Goal: Task Accomplishment & Management: Complete application form

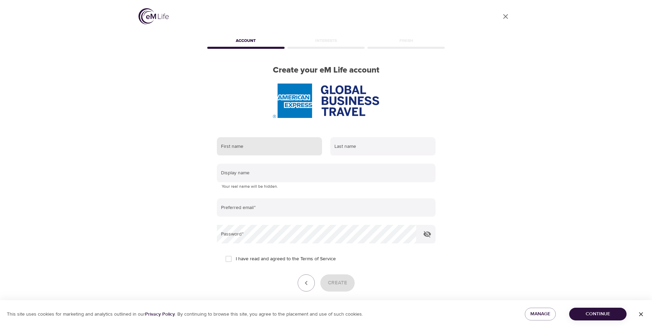
click at [255, 151] on input "text" at bounding box center [269, 146] width 105 height 19
type input "[PERSON_NAME]"
type input "PIETERCIL"
type input "[EMAIL_ADDRESS][DOMAIN_NAME]"
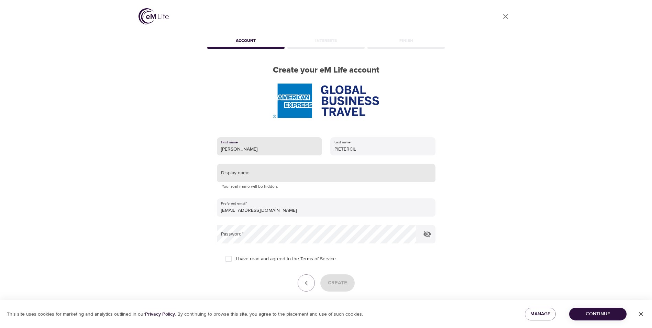
click at [239, 174] on input "text" at bounding box center [326, 173] width 219 height 19
type input "[PERSON_NAME]"
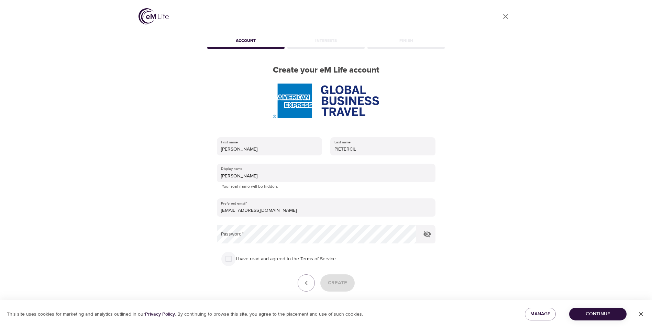
click at [231, 259] on input "I have read and agreed to the Terms of Service" at bounding box center [228, 259] width 14 height 14
checkbox input "true"
click at [339, 284] on span "Create" at bounding box center [337, 282] width 19 height 9
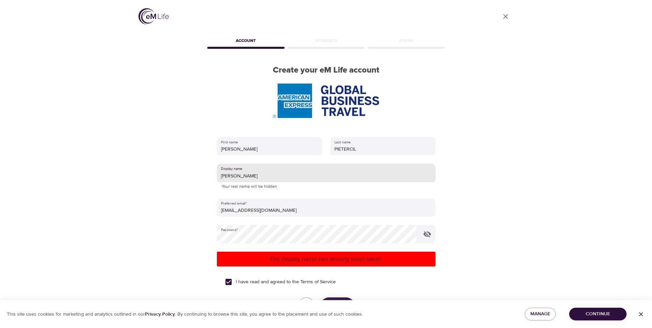
click at [242, 176] on input "[PERSON_NAME]" at bounding box center [326, 173] width 219 height 19
drag, startPoint x: 255, startPoint y: 174, endPoint x: 206, endPoint y: 175, distance: 49.2
click at [206, 175] on div "First name [PERSON_NAME] Last name [PERSON_NAME] Display name catherine1976 You…" at bounding box center [326, 235] width 241 height 218
type input "Trientje"
click at [309, 258] on p "The display name has already been taken." at bounding box center [326, 258] width 213 height 9
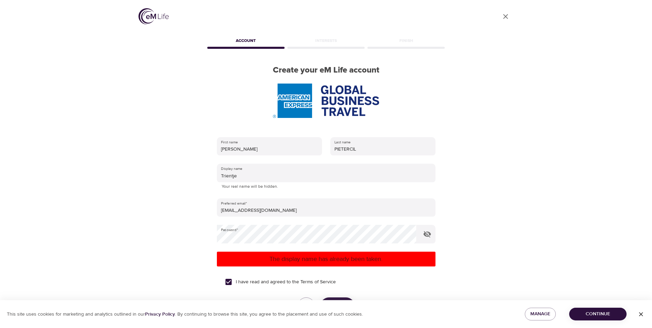
click at [340, 261] on p "The display name has already been taken." at bounding box center [326, 258] width 213 height 9
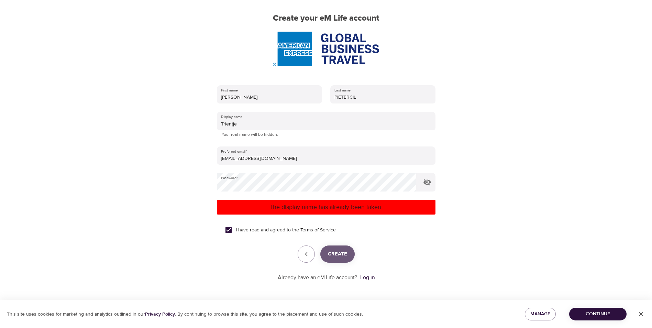
click at [333, 252] on span "Create" at bounding box center [337, 254] width 19 height 9
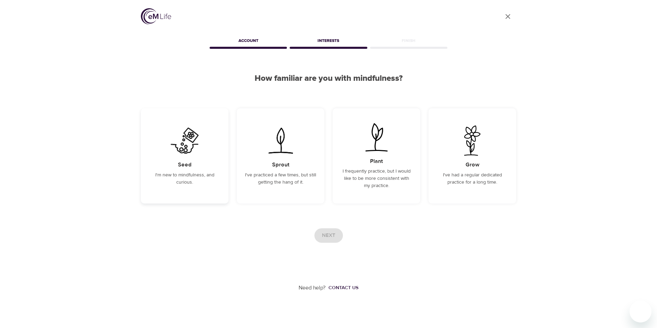
click at [194, 179] on p "I'm new to mindfulness, and curious." at bounding box center [184, 179] width 71 height 14
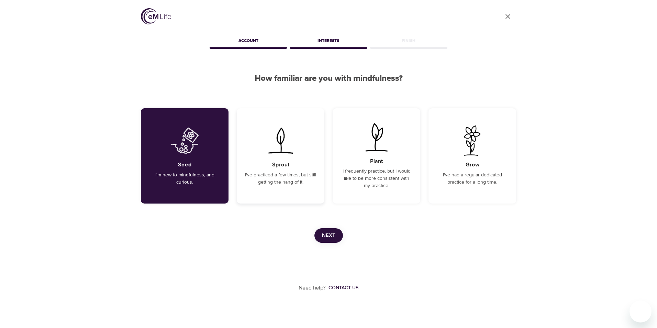
click at [273, 181] on p "I've practiced a few times, but still getting the hang of it." at bounding box center [280, 179] width 71 height 14
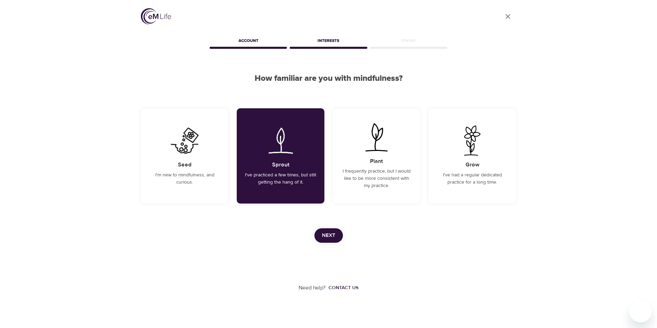
click at [335, 233] on span "Next" at bounding box center [328, 235] width 13 height 9
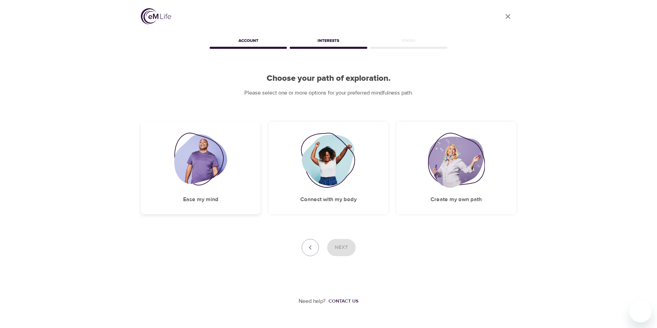
click at [199, 180] on img at bounding box center [200, 160] width 53 height 55
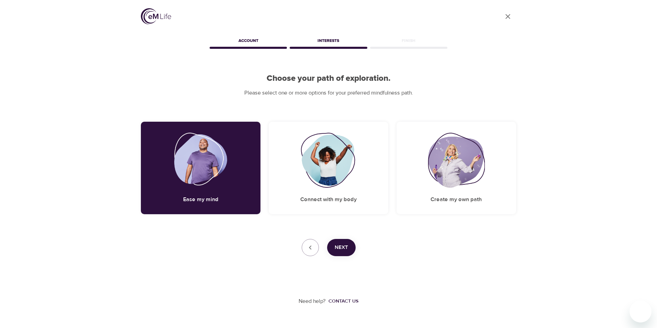
click at [339, 247] on span "Next" at bounding box center [341, 247] width 13 height 9
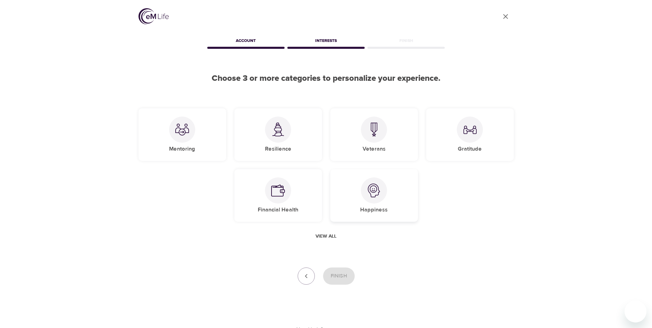
click at [372, 193] on img at bounding box center [374, 191] width 14 height 14
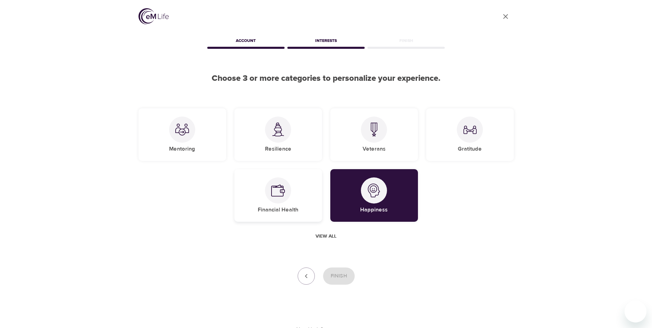
click at [268, 187] on div at bounding box center [278, 190] width 26 height 26
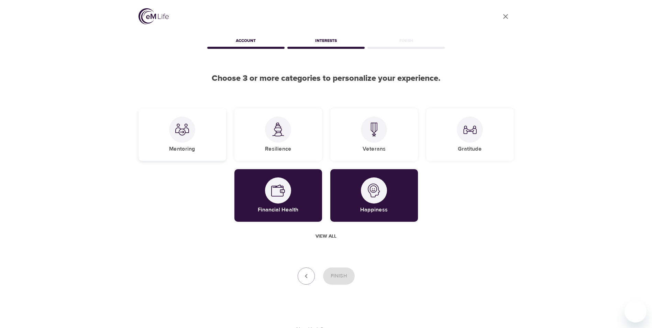
click at [188, 141] on div at bounding box center [182, 130] width 26 height 26
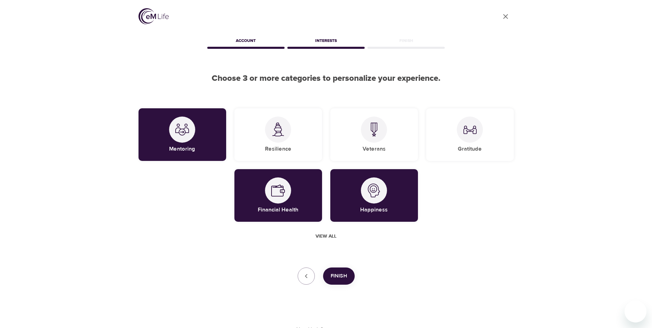
click at [344, 281] on button "Finish" at bounding box center [339, 275] width 32 height 17
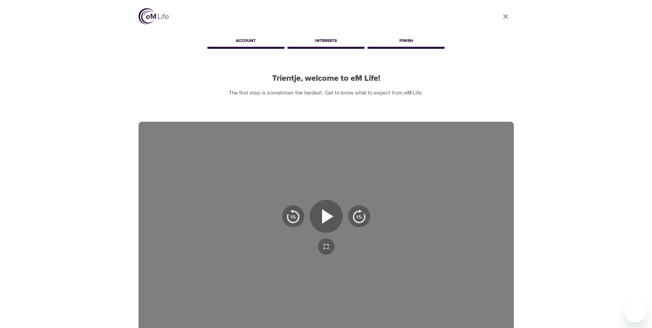
scroll to position [34, 0]
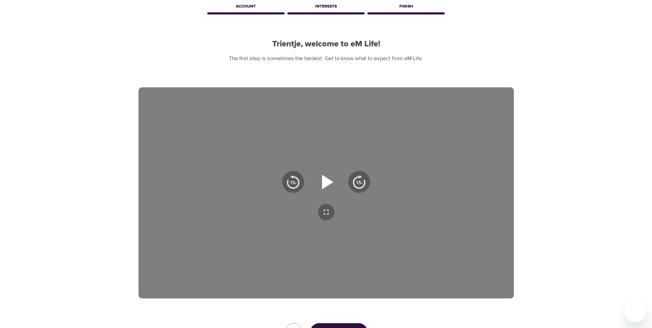
click at [322, 176] on icon "button" at bounding box center [327, 182] width 11 height 14
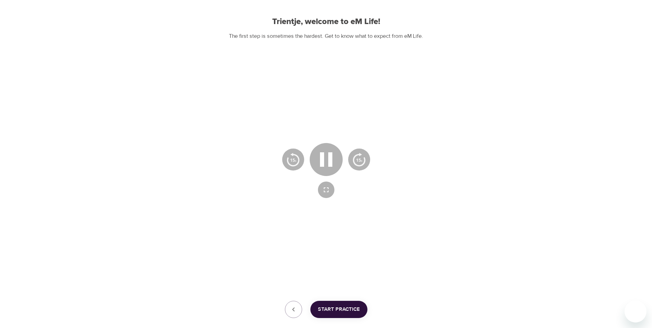
scroll to position [69, 0]
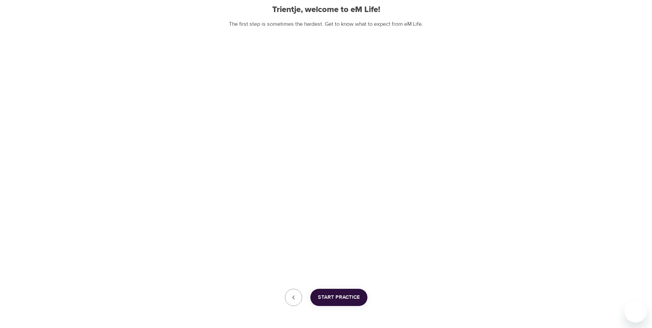
click at [343, 295] on span "Start Practice" at bounding box center [339, 297] width 42 height 9
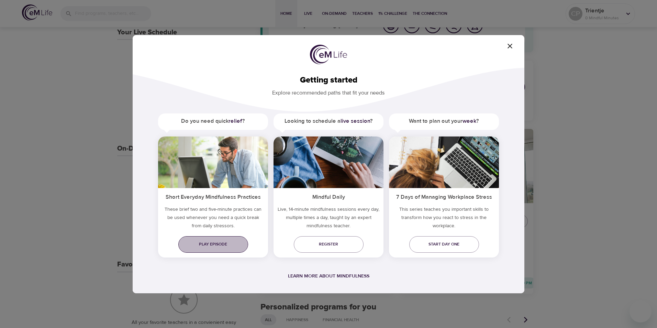
click at [237, 244] on span "Play episode" at bounding box center [213, 244] width 59 height 7
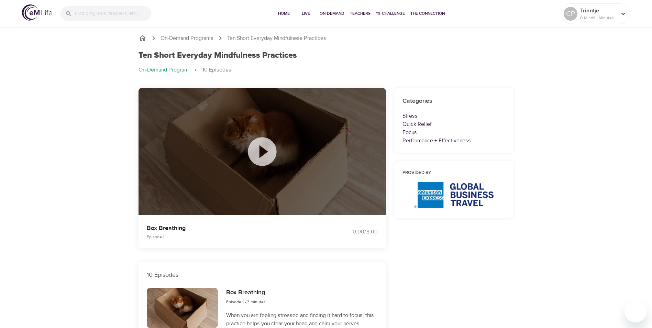
click at [265, 154] on icon at bounding box center [262, 151] width 29 height 29
